Goal: Information Seeking & Learning: Learn about a topic

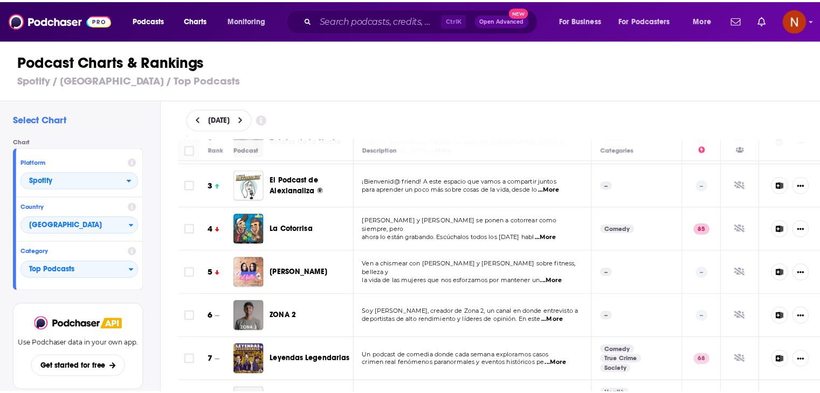
scroll to position [210, 0]
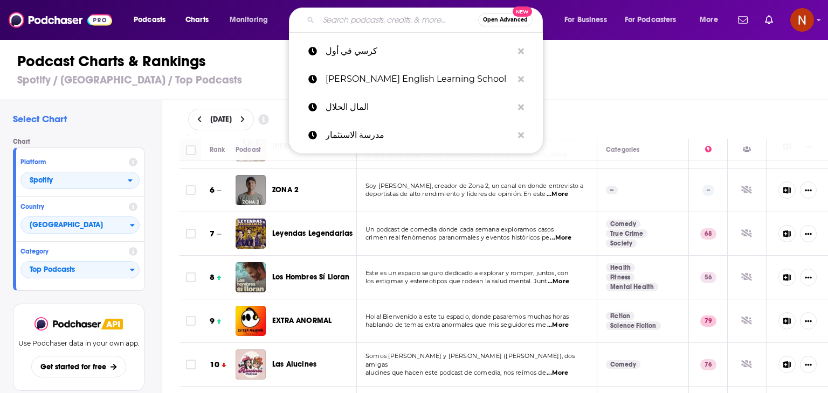
click at [363, 25] on input "Search podcasts, credits, & more..." at bounding box center [397, 19] width 159 height 17
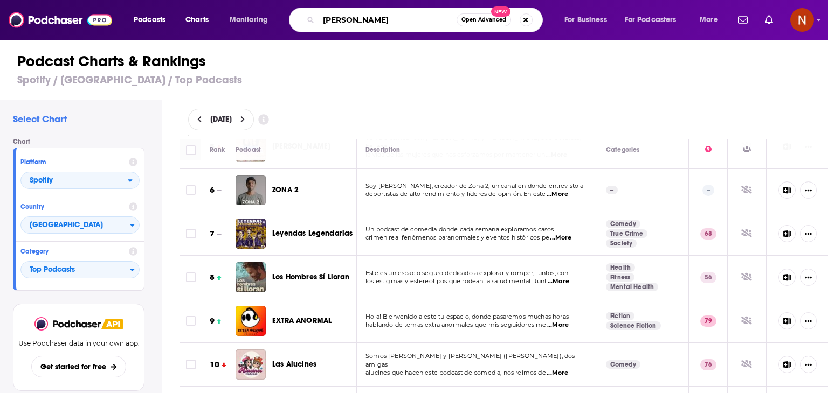
type input "friederi"
click at [303, 364] on span "Las Alucines" at bounding box center [294, 364] width 44 height 9
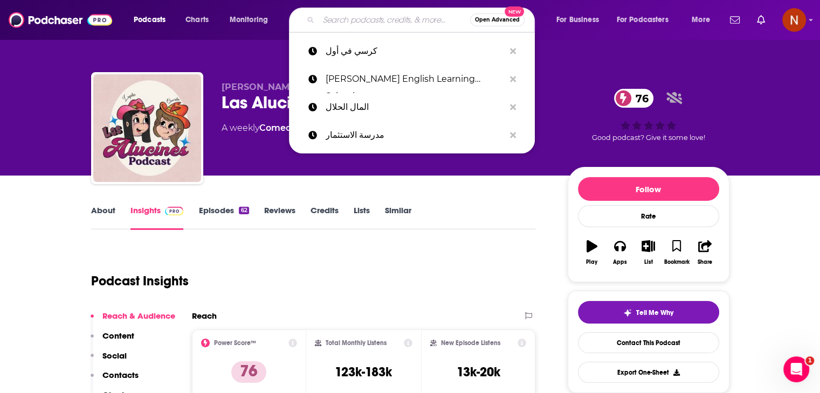
click at [377, 21] on input "Search podcasts, credits, & more..." at bounding box center [393, 19] width 151 height 17
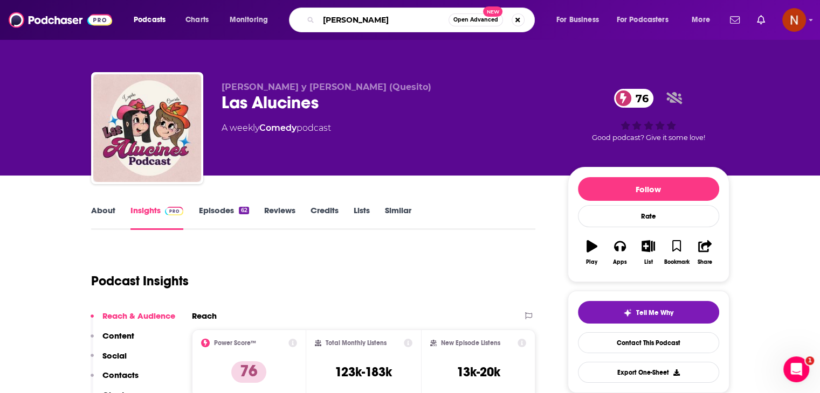
type input "[PERSON_NAME]"
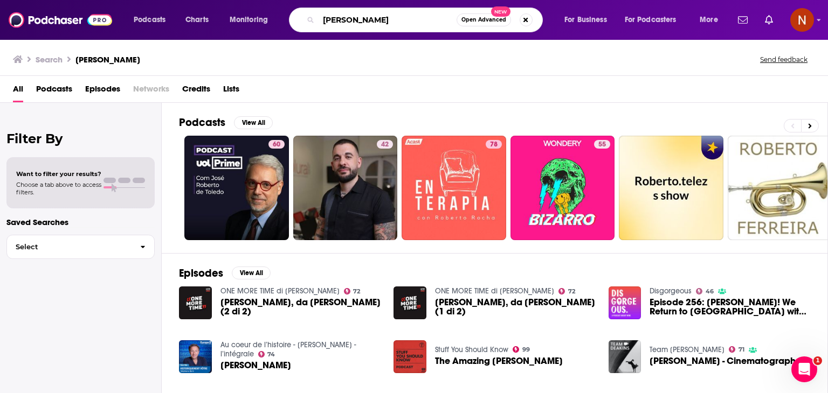
click at [368, 16] on input "[PERSON_NAME]" at bounding box center [387, 19] width 138 height 17
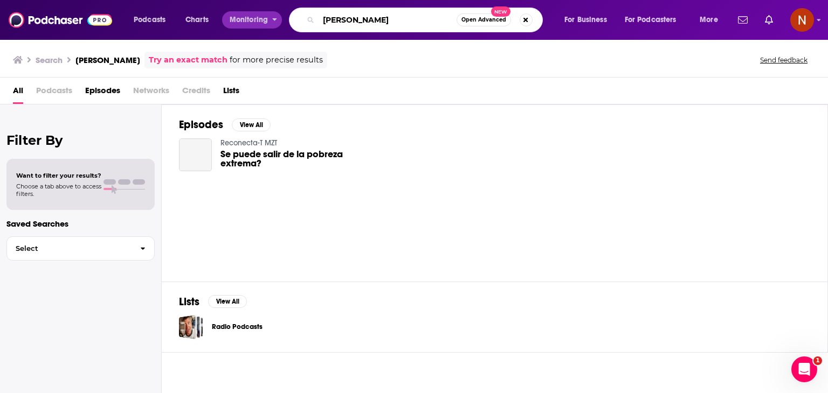
drag, startPoint x: 378, startPoint y: 19, endPoint x: 248, endPoint y: 25, distance: 130.5
click at [248, 25] on div "Podcasts Charts Monitoring [PERSON_NAME] Open Advanced New For Business For Pod…" at bounding box center [427, 20] width 602 height 25
type input "creativo"
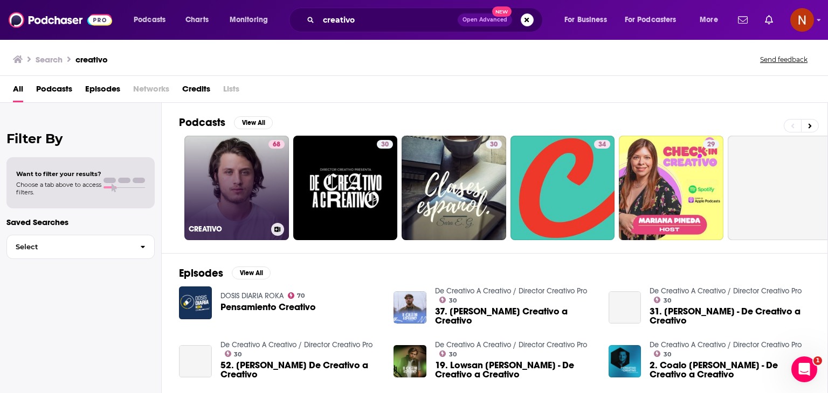
click at [250, 188] on link "68 CREATIVO" at bounding box center [236, 188] width 105 height 105
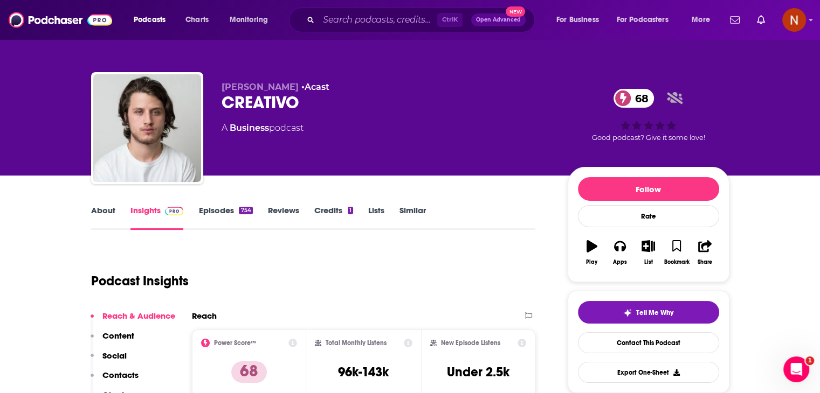
drag, startPoint x: 383, startPoint y: 10, endPoint x: 378, endPoint y: 20, distance: 11.1
click at [378, 20] on div "Ctrl K Open Advanced New" at bounding box center [412, 20] width 246 height 25
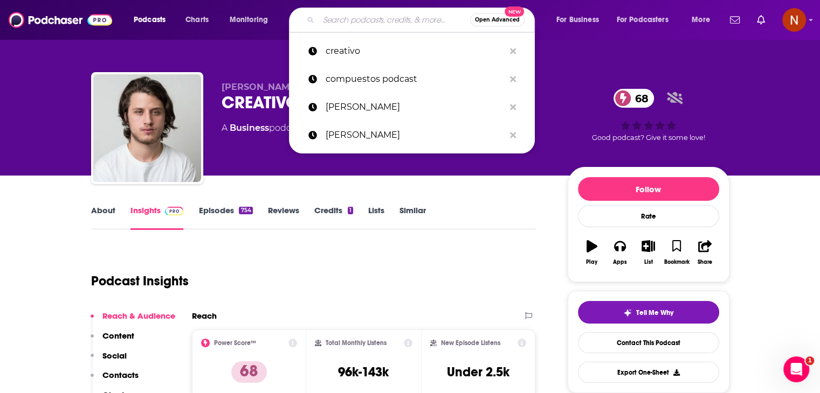
click at [378, 20] on input "Search podcasts, credits, & more..." at bounding box center [393, 19] width 151 height 17
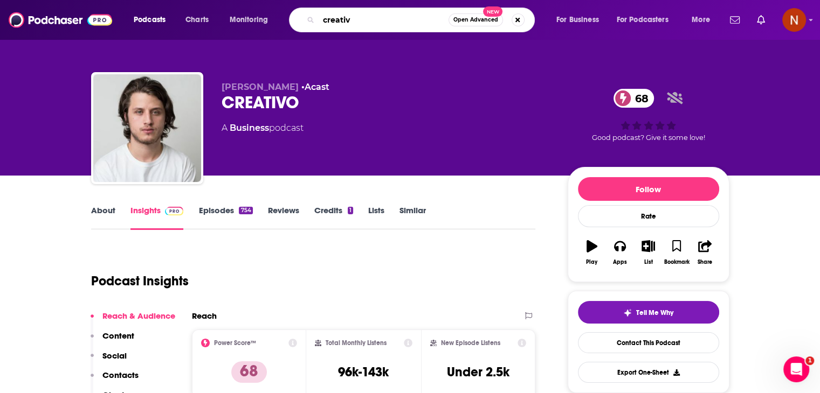
type input "creativo"
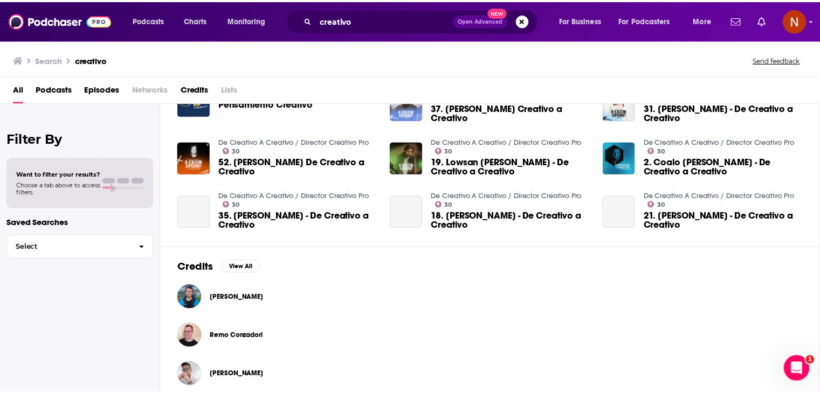
scroll to position [214, 0]
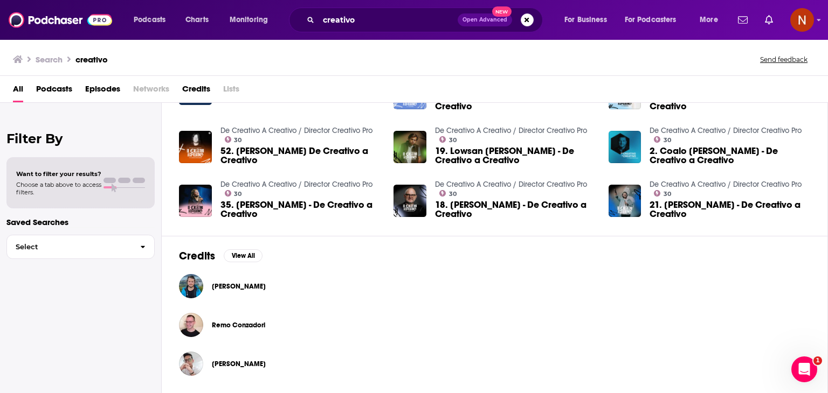
click at [231, 283] on span "[PERSON_NAME]" at bounding box center [239, 286] width 54 height 9
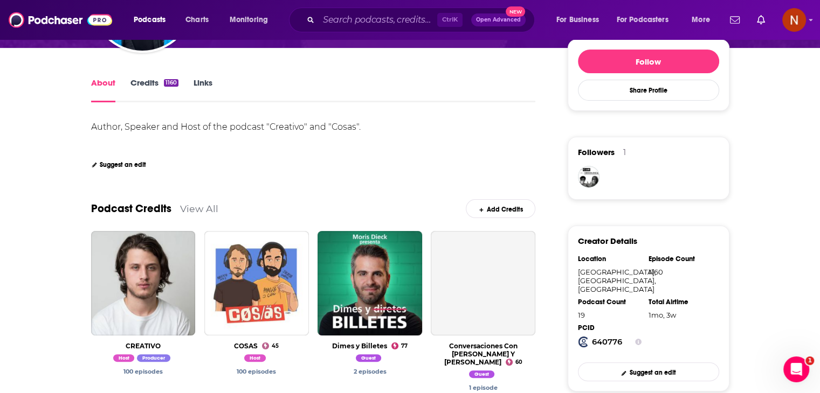
scroll to position [262, 0]
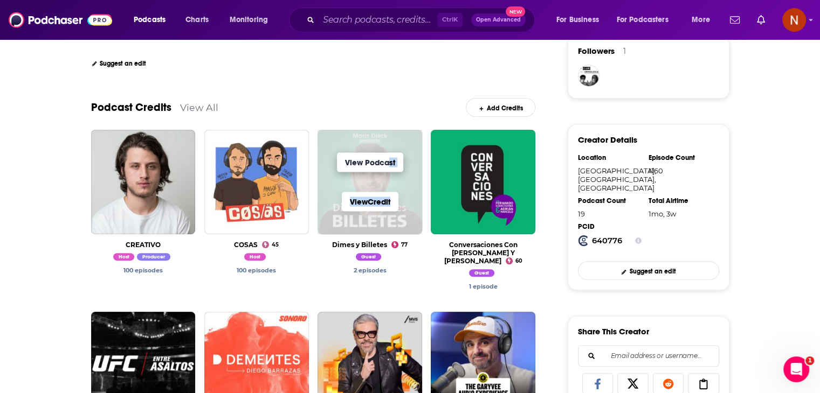
drag, startPoint x: 409, startPoint y: 184, endPoint x: 385, endPoint y: 161, distance: 33.5
click at [385, 161] on span "View Podcast View Credit" at bounding box center [369, 182] width 105 height 105
click at [385, 161] on link "View Podcast" at bounding box center [370, 162] width 66 height 19
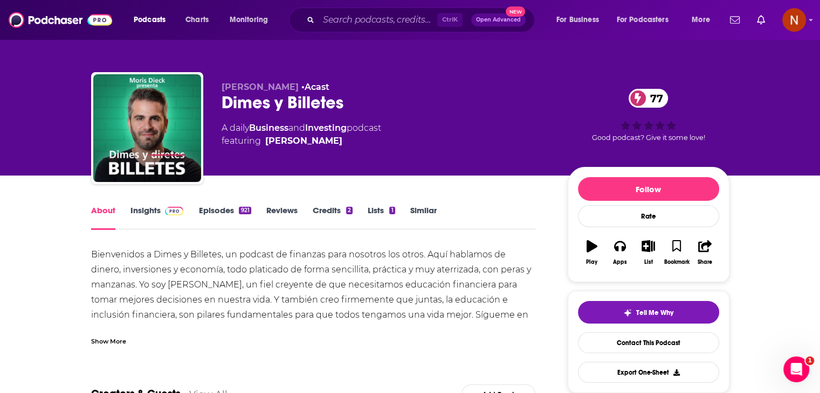
click at [154, 213] on link "Insights" at bounding box center [156, 217] width 53 height 25
